Goal: Task Accomplishment & Management: Manage account settings

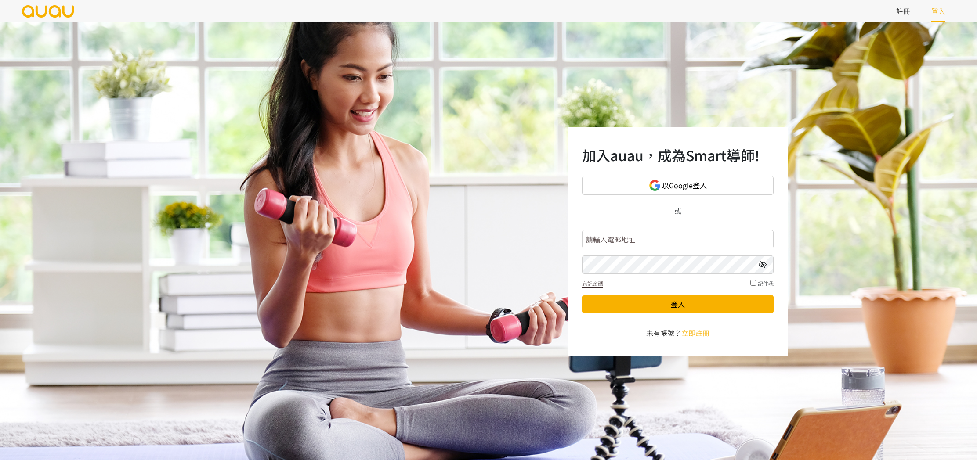
click at [626, 246] on input "text" at bounding box center [678, 239] width 192 height 18
type input "blancfintness@gmail.com"
click at [582, 295] on button "登入" at bounding box center [678, 304] width 192 height 18
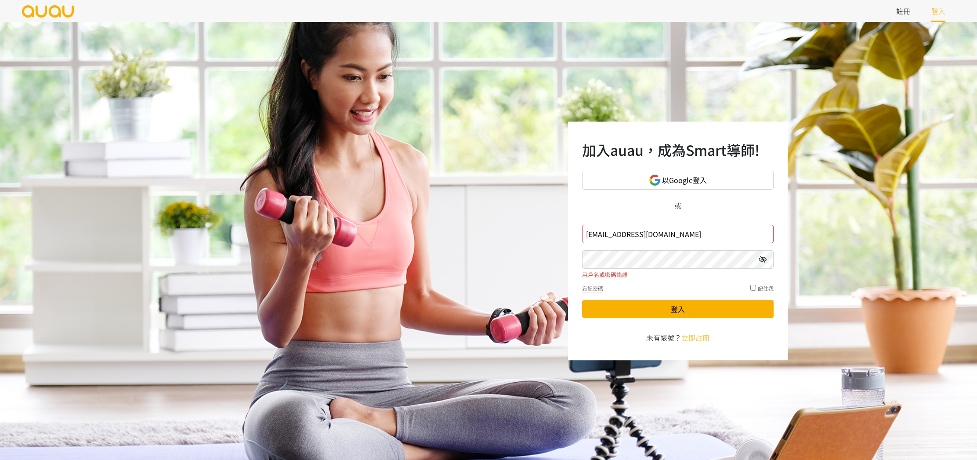
drag, startPoint x: 614, startPoint y: 236, endPoint x: 623, endPoint y: 236, distance: 9.3
click at [613, 236] on input "blancfintness@gmail.com" at bounding box center [678, 234] width 192 height 18
type input "[EMAIL_ADDRESS][DOMAIN_NAME]"
click at [582, 300] on button "登入" at bounding box center [678, 309] width 192 height 18
click at [602, 234] on input "[EMAIL_ADDRESS][DOMAIN_NAME]" at bounding box center [678, 234] width 192 height 18
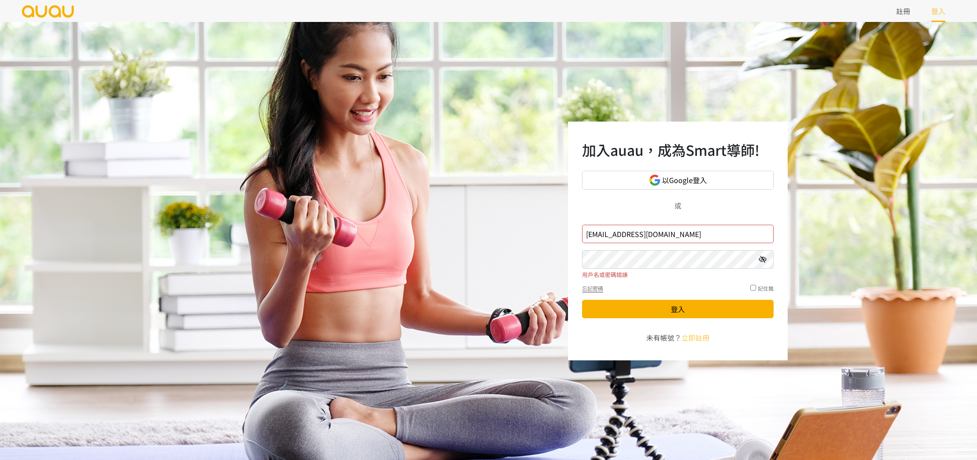
click at [645, 234] on input "[EMAIL_ADDRESS][DOMAIN_NAME]" at bounding box center [678, 234] width 192 height 18
click at [605, 236] on input "[EMAIL_ADDRESS][DOMAIN_NAME]" at bounding box center [678, 234] width 192 height 18
click at [604, 237] on input "blancfitness@gmail.com" at bounding box center [678, 234] width 192 height 18
click at [664, 236] on input "blancfitness@gmail.com" at bounding box center [678, 234] width 192 height 18
click at [677, 232] on input "blancfitness@gmail.com" at bounding box center [678, 234] width 192 height 18
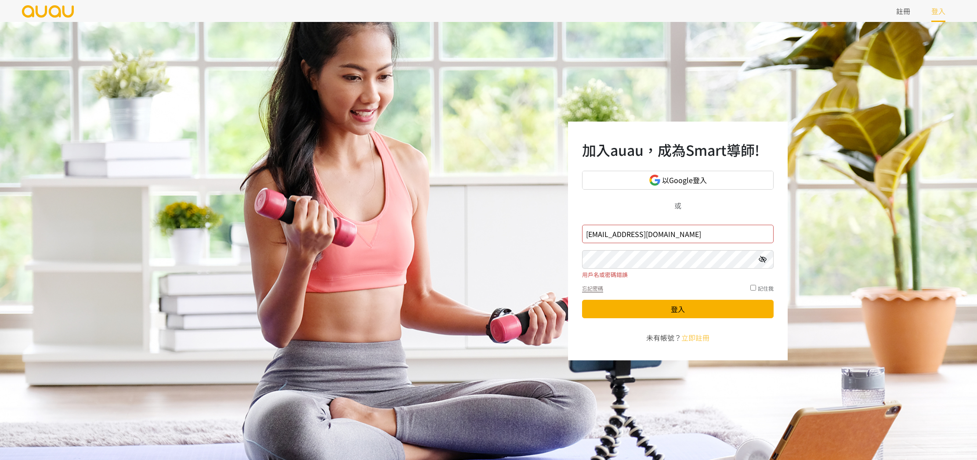
click at [582, 300] on button "登入" at bounding box center [678, 309] width 192 height 18
click at [759, 256] on icon at bounding box center [763, 259] width 8 height 7
click at [761, 258] on icon at bounding box center [763, 259] width 8 height 7
click at [762, 262] on icon at bounding box center [763, 259] width 8 height 7
click at [715, 313] on button "登入" at bounding box center [678, 309] width 192 height 18
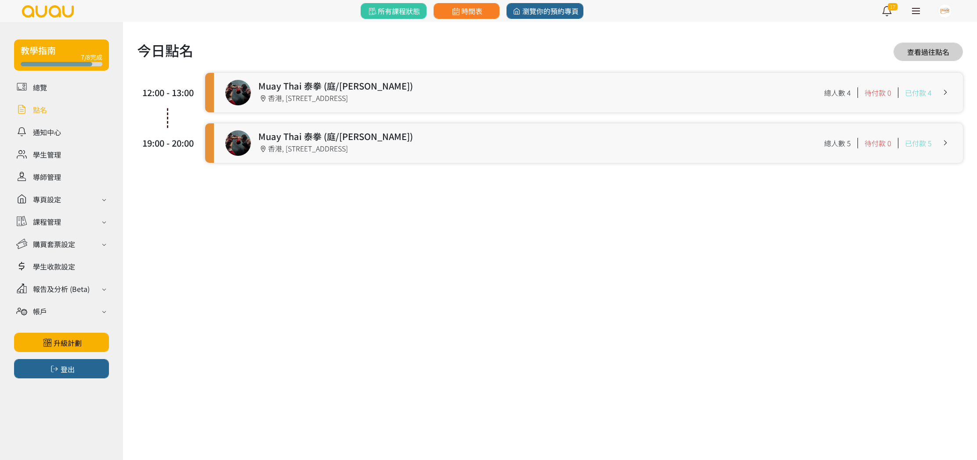
click at [333, 98] on link at bounding box center [588, 93] width 749 height 40
